Goal: Task Accomplishment & Management: Manage account settings

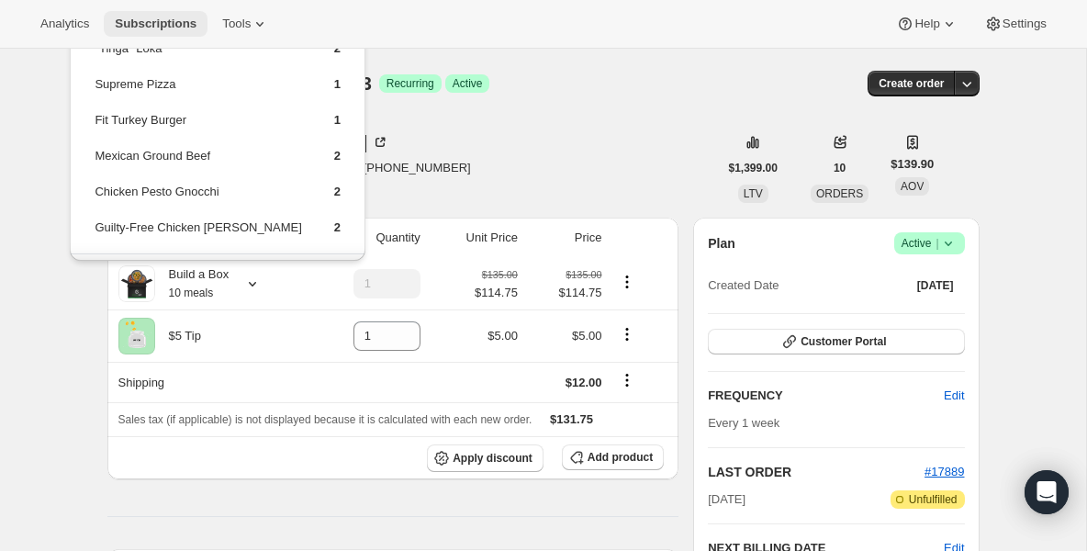
click at [196, 25] on span "Subscriptions" at bounding box center [156, 24] width 82 height 15
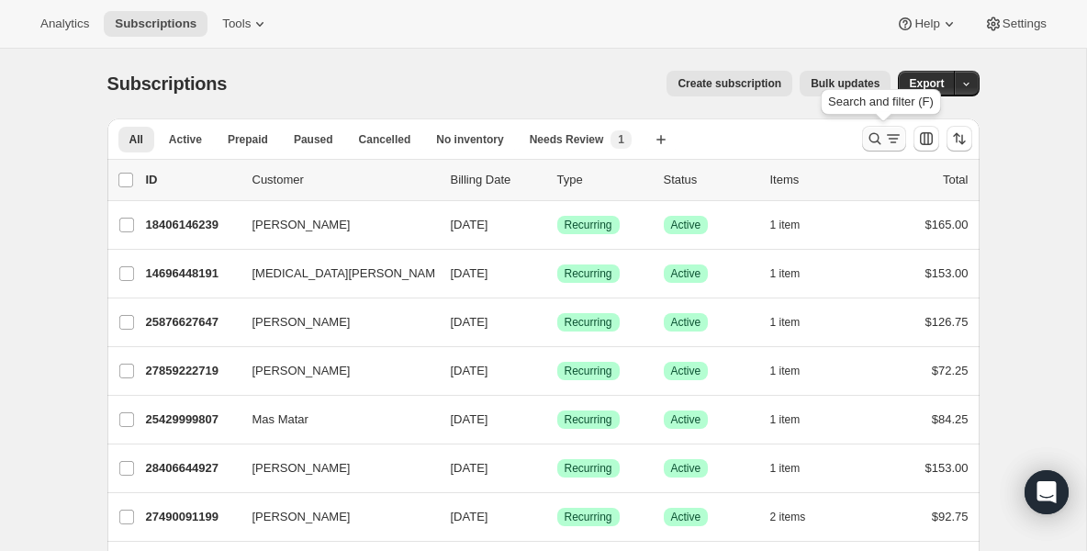
click at [872, 141] on icon "Search and filter results" at bounding box center [875, 138] width 18 height 18
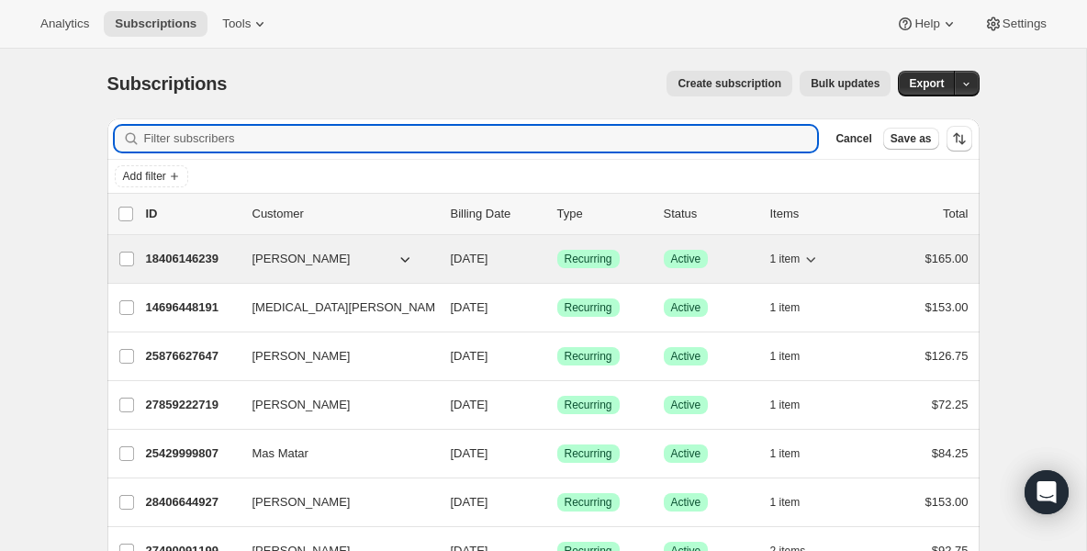
click at [333, 251] on span "[PERSON_NAME]" at bounding box center [302, 259] width 98 height 18
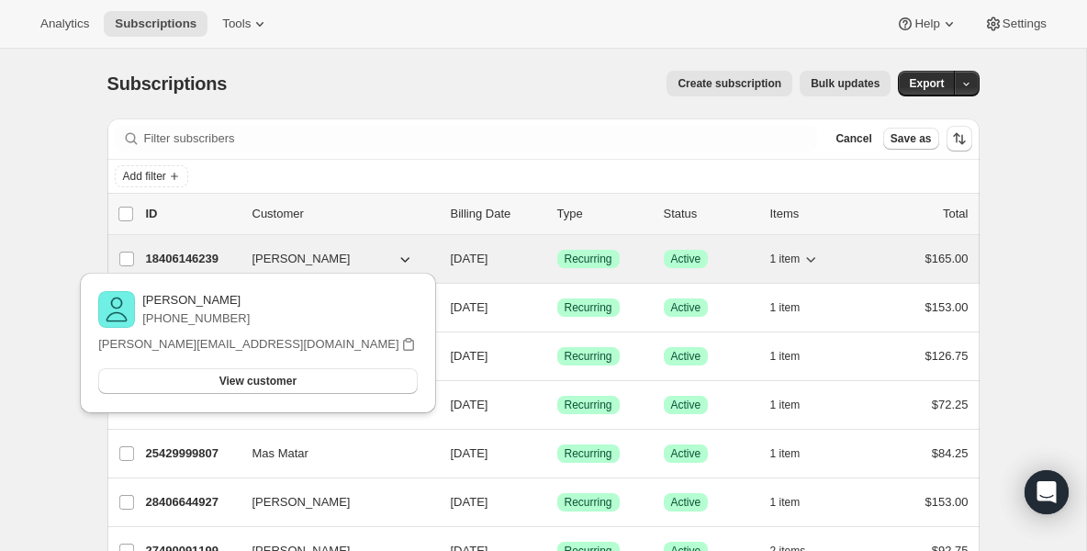
click at [208, 247] on div "18406146239 [PERSON_NAME] [DATE] Success Recurring Success Active 1 item $165.00" at bounding box center [557, 259] width 823 height 26
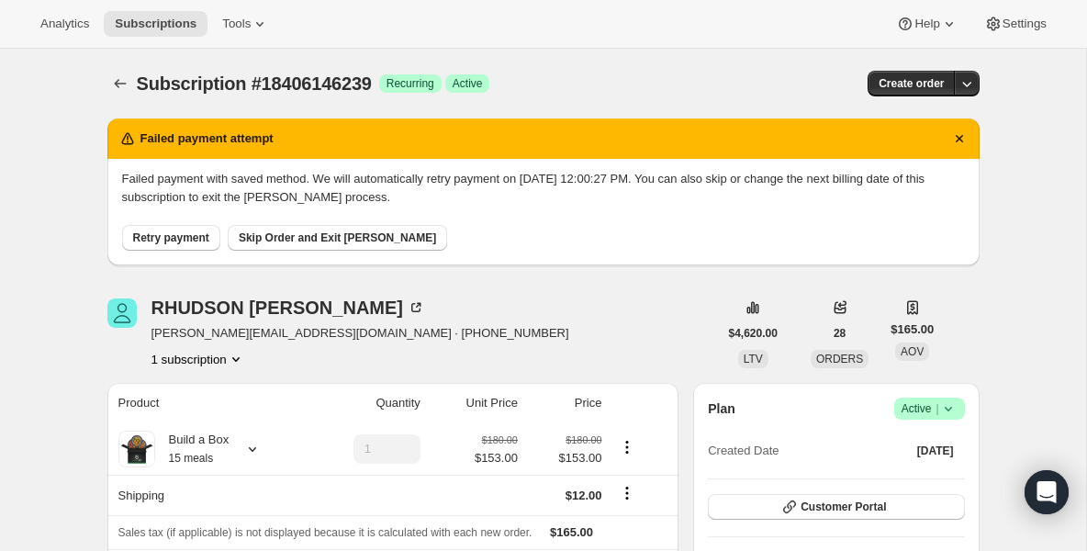
click at [142, 41] on div "Analytics Subscriptions Tools Help Settings" at bounding box center [543, 24] width 1087 height 49
click at [134, 22] on span "Subscriptions" at bounding box center [156, 24] width 82 height 15
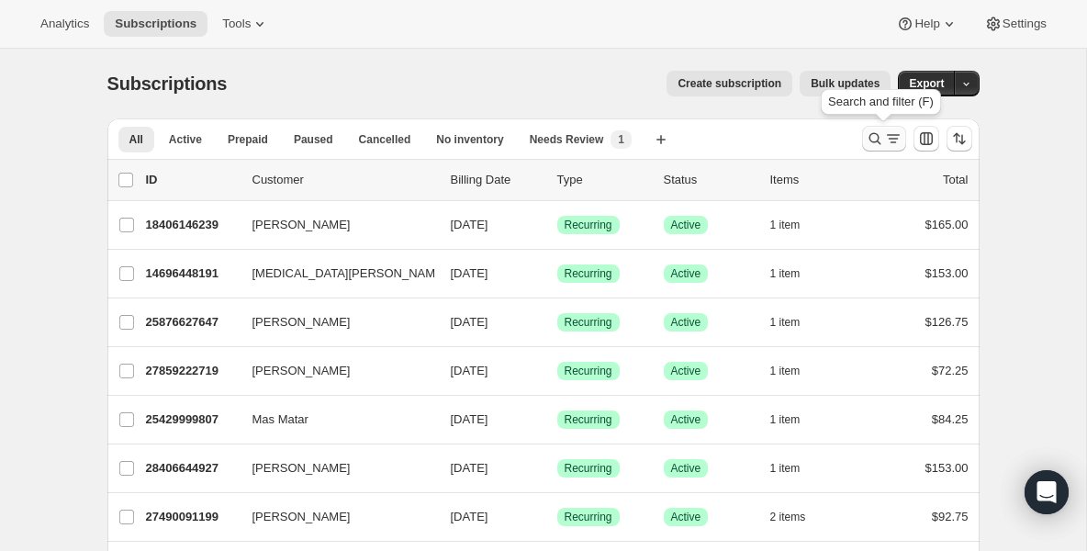
click at [878, 145] on icon "Search and filter results" at bounding box center [875, 138] width 18 height 18
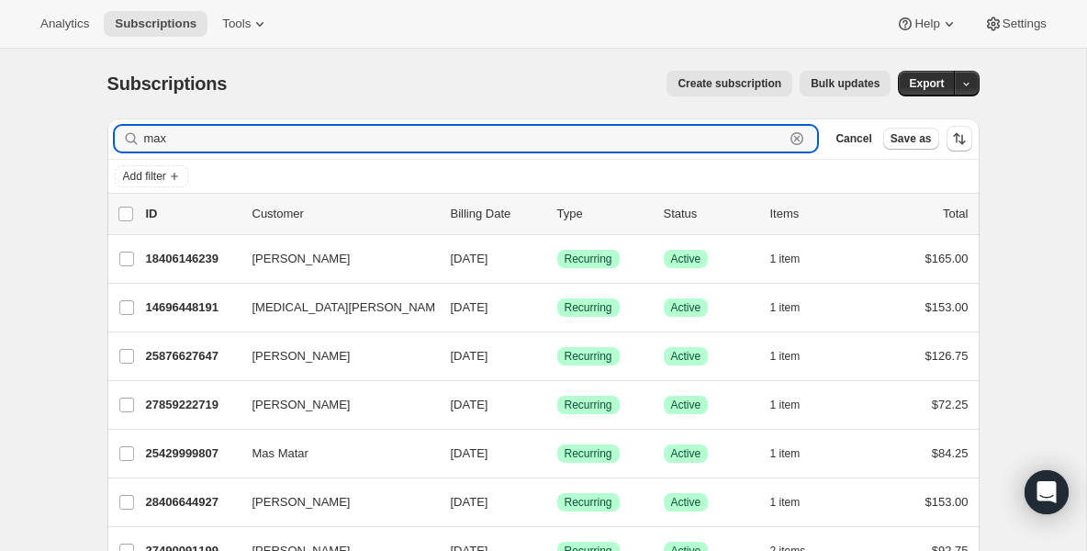
type input "max"
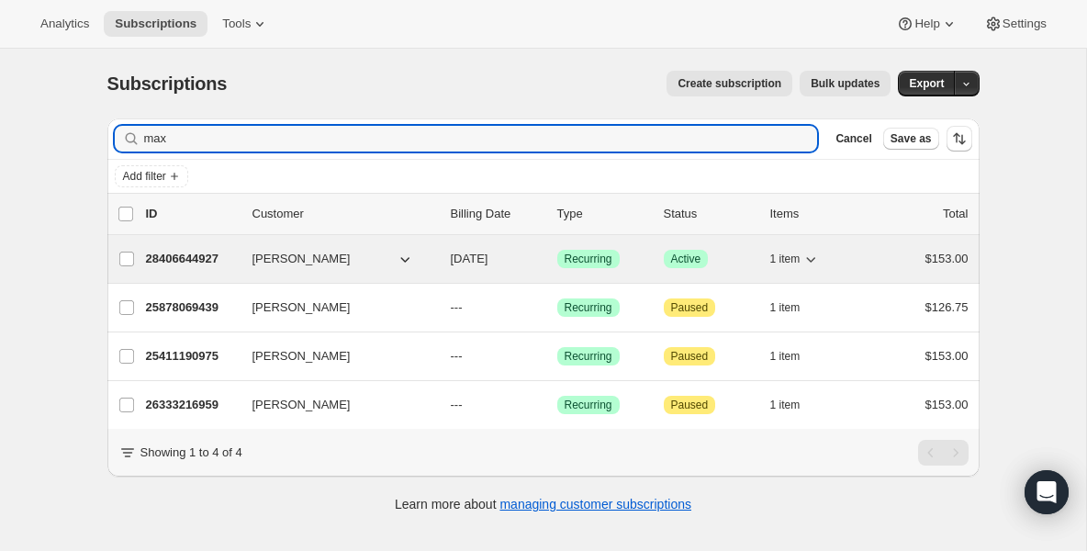
click at [245, 250] on div "28406644927 [PERSON_NAME] [DATE] Success Recurring Success Active 1 item $153.00" at bounding box center [557, 259] width 823 height 26
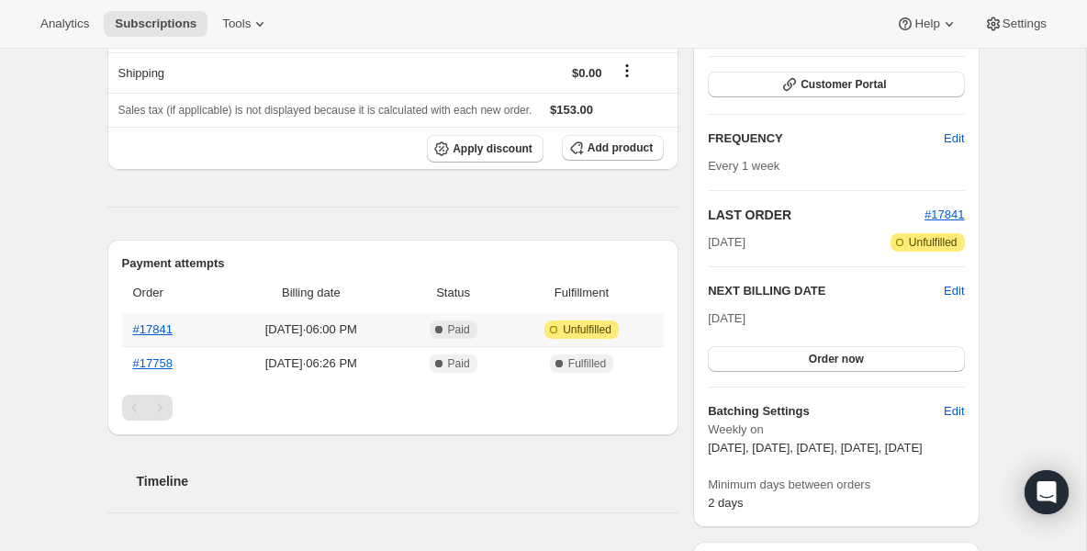
scroll to position [220, 0]
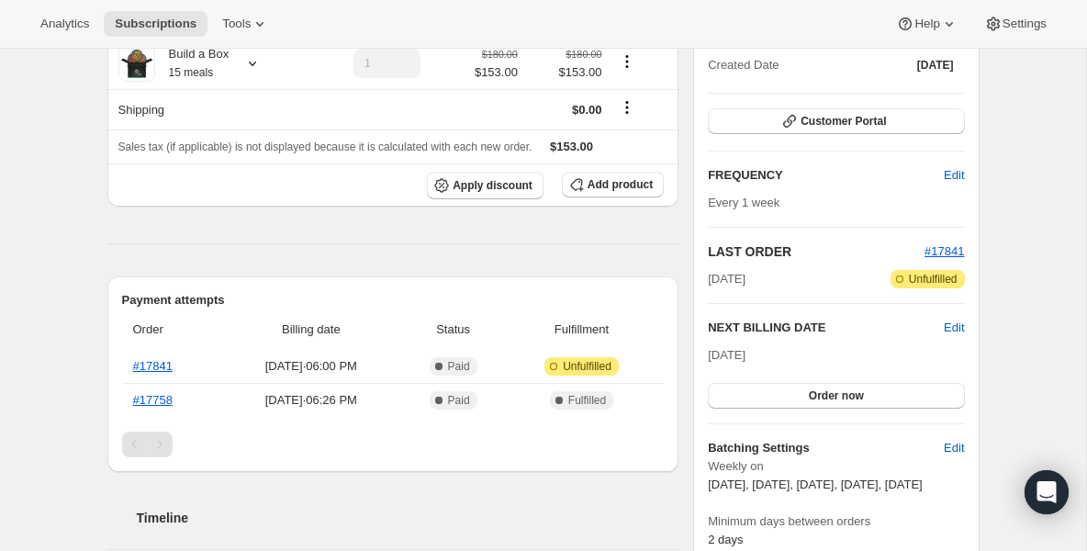
click at [839, 104] on div "Plan Success Active | Created Date [DATE] Customer Portal FREQUENCY Edit Every …" at bounding box center [836, 280] width 256 height 537
click at [839, 115] on span "Customer Portal" at bounding box center [843, 121] width 85 height 15
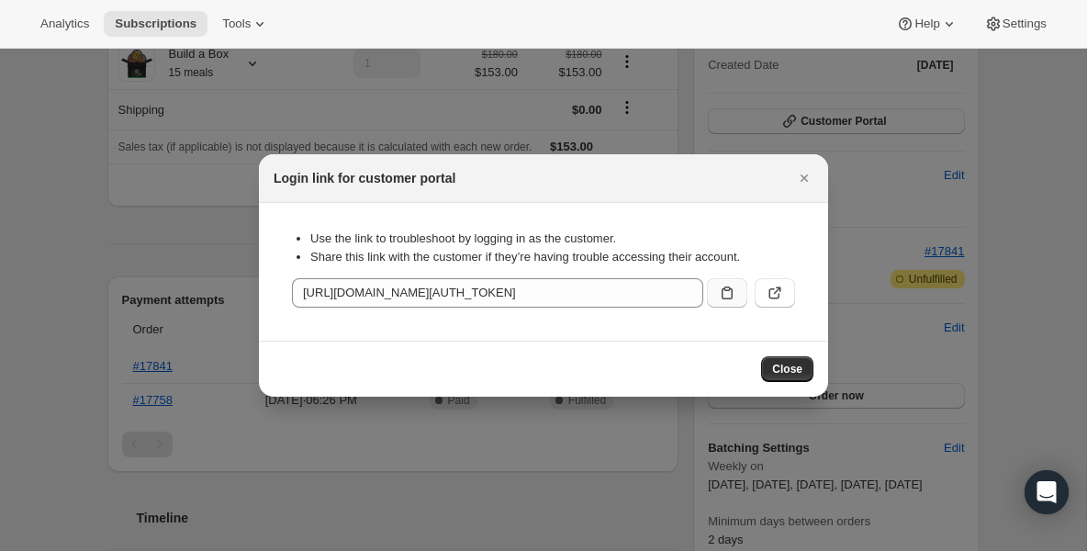
click at [733, 296] on icon ":r17d:" at bounding box center [727, 293] width 18 height 18
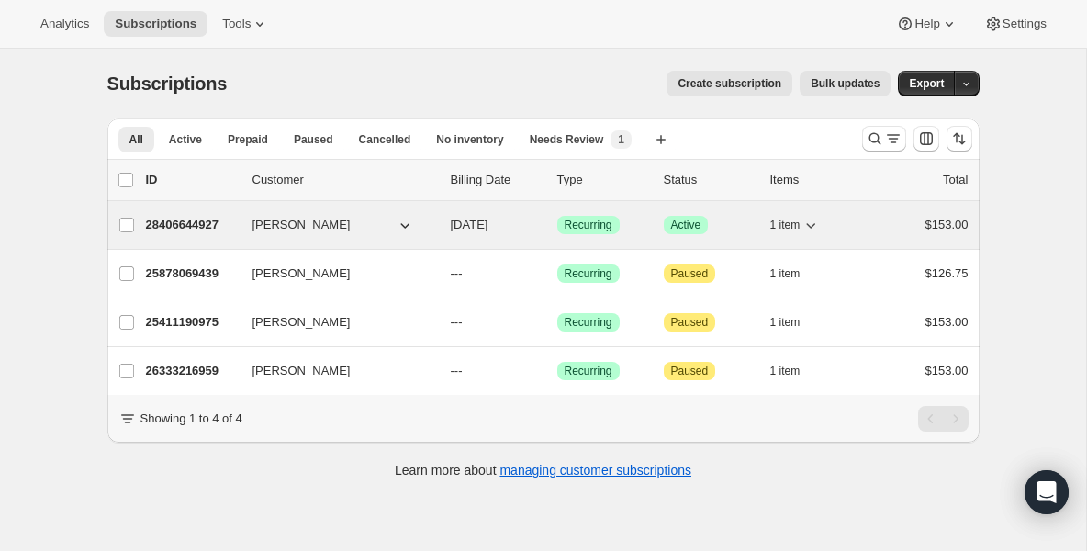
click at [185, 217] on p "28406644927" at bounding box center [192, 225] width 92 height 18
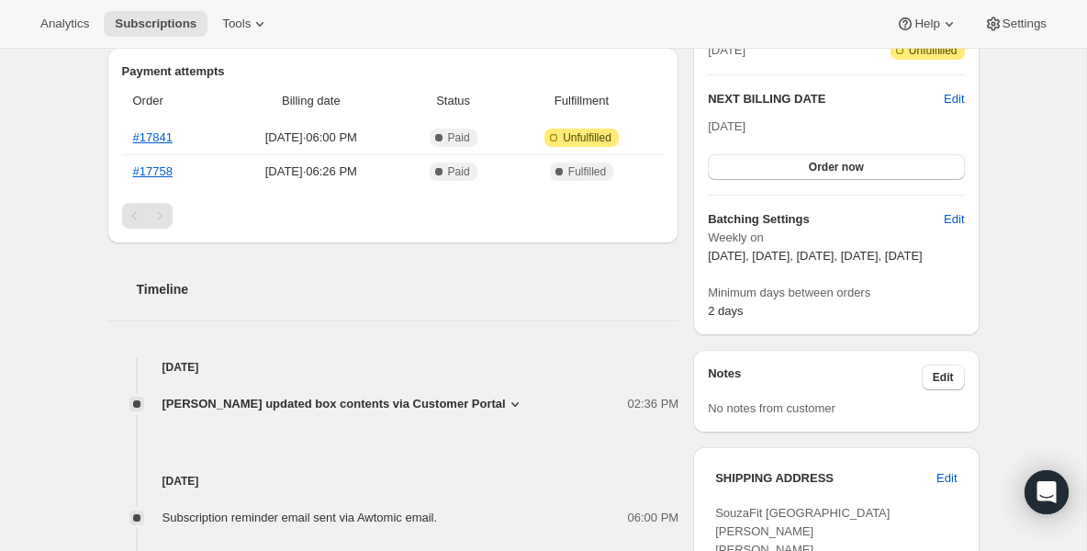
scroll to position [514, 0]
